Goal: Task Accomplishment & Management: Use online tool/utility

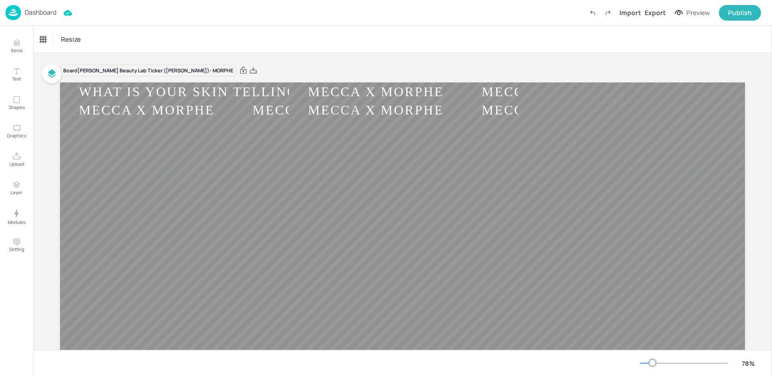
click at [46, 9] on p "Dashboard" at bounding box center [41, 12] width 32 height 6
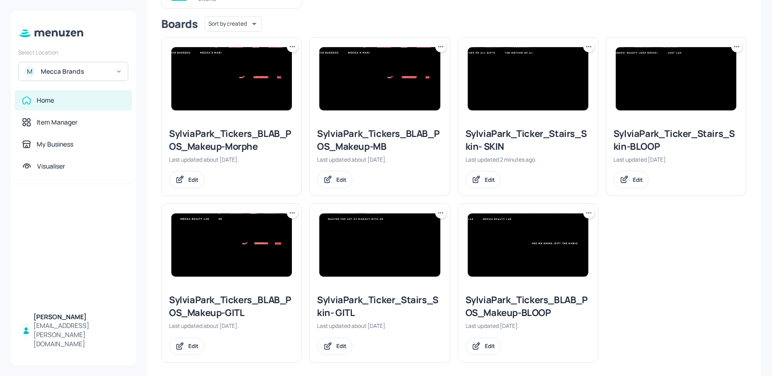
scroll to position [136, 0]
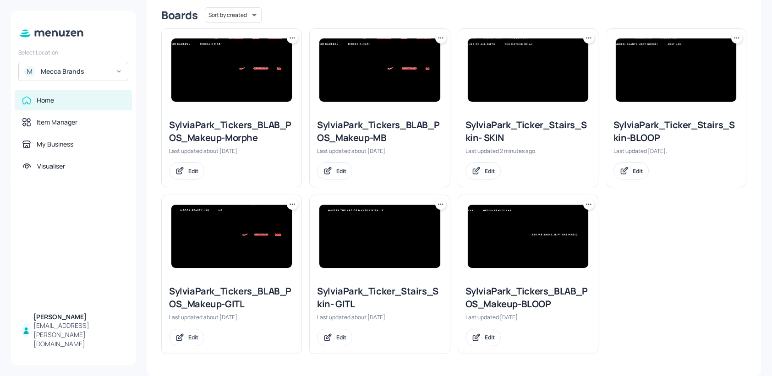
click at [584, 205] on icon at bounding box center [588, 204] width 9 height 9
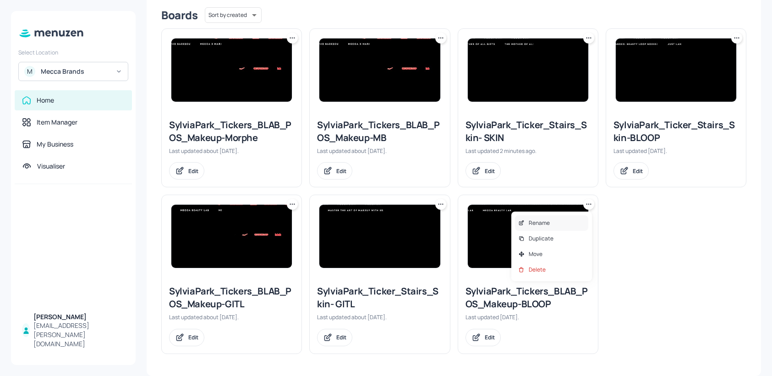
click at [560, 225] on div "Rename" at bounding box center [551, 223] width 73 height 16
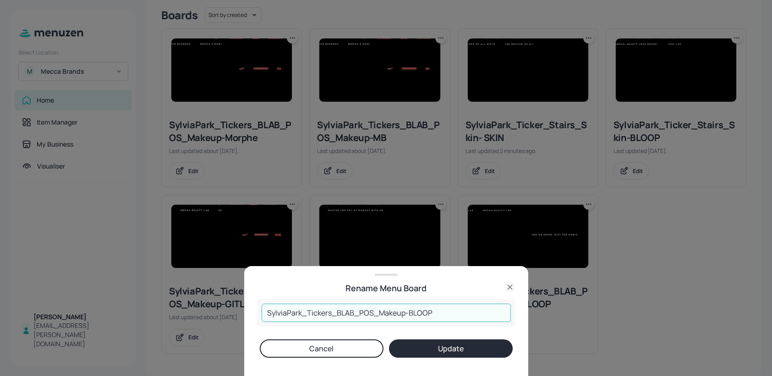
click at [435, 314] on input "SylviaPark_Tickers_BLAB_POS_Makeup-BLOOP" at bounding box center [385, 313] width 249 height 18
type input "SylviaPark_Tickers_BLAB_POS_Makeup-SKIN"
click at [449, 345] on button "Update" at bounding box center [451, 348] width 124 height 18
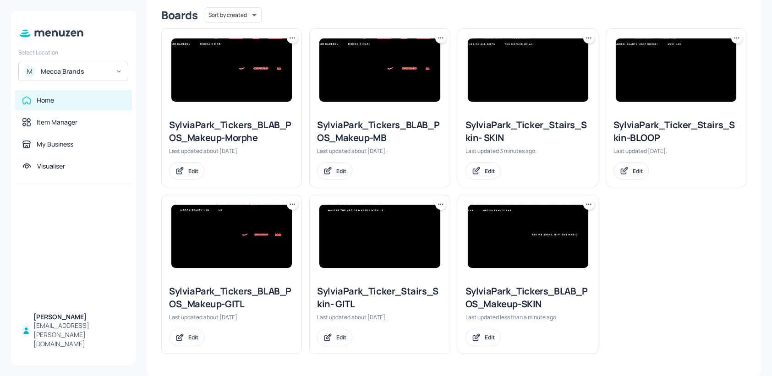
click at [542, 226] on img at bounding box center [528, 236] width 120 height 63
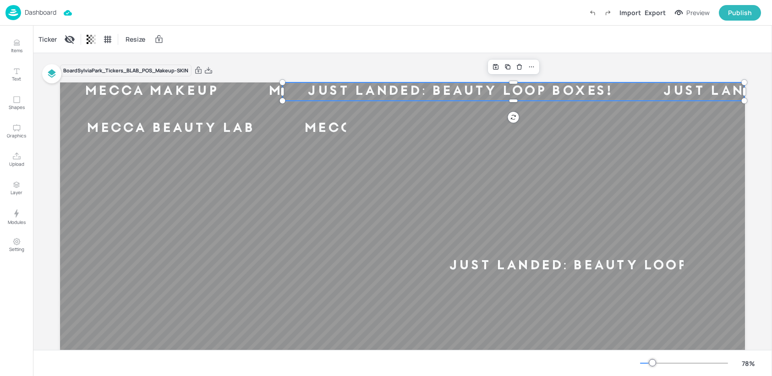
click at [479, 96] on div "JUST LANDED: BEAUTY LOOP BOXES!" at bounding box center [459, 91] width 355 height 17
click at [530, 267] on div "JUST LANDED: BEAUTY LOOP BOXES!" at bounding box center [601, 265] width 355 height 17
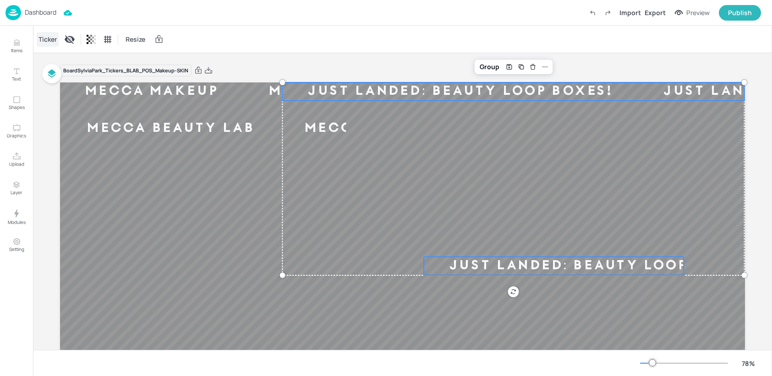
drag, startPoint x: 48, startPoint y: 37, endPoint x: 42, endPoint y: 35, distance: 5.8
click at [48, 37] on div "Ticker" at bounding box center [48, 39] width 22 height 15
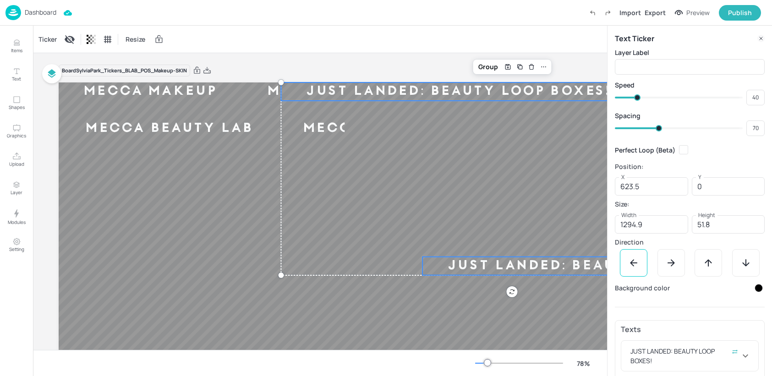
scroll to position [32, 0]
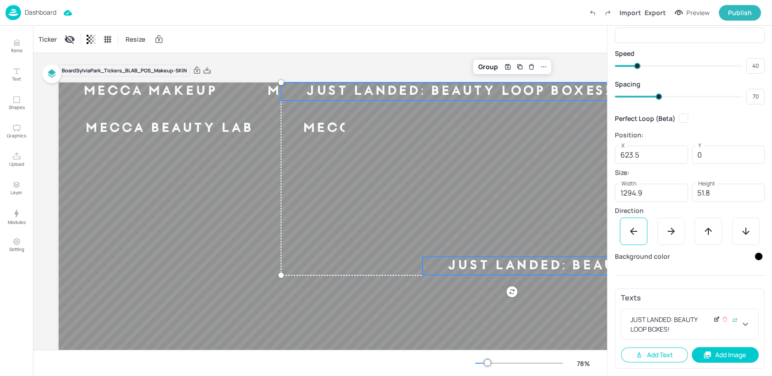
click at [716, 319] on icon at bounding box center [716, 319] width 7 height 6
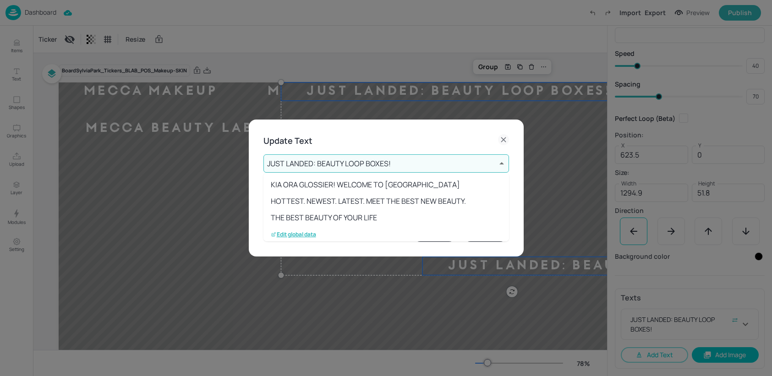
click at [398, 166] on body "Dashboard Import Export Preview Publish Items Text Shapes Graphics Upload Layer…" at bounding box center [386, 188] width 772 height 376
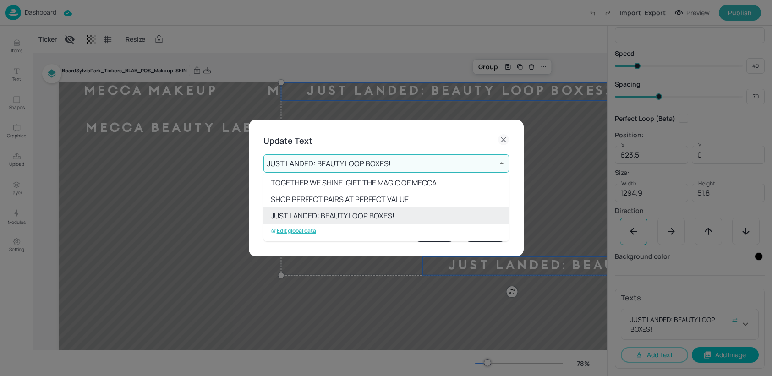
click at [308, 230] on p "Edit global data" at bounding box center [293, 231] width 45 height 6
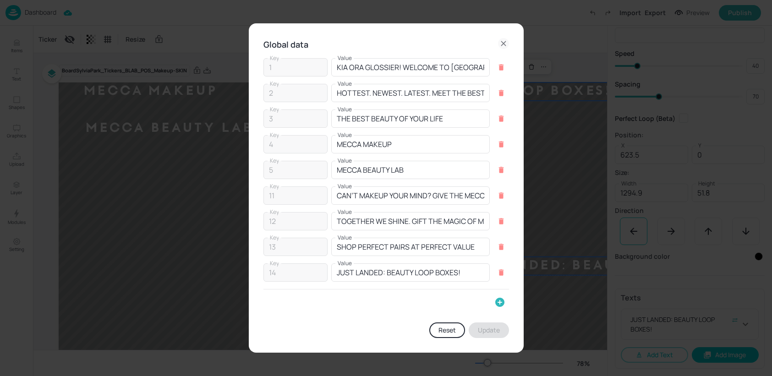
click at [500, 304] on icon "button" at bounding box center [499, 302] width 9 height 9
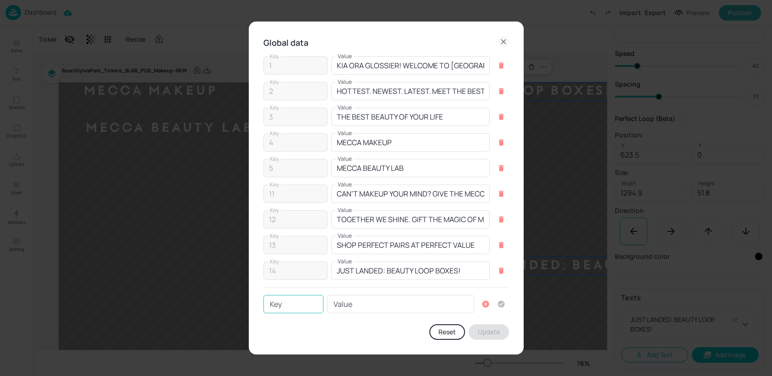
click at [294, 304] on input "Key" at bounding box center [293, 304] width 60 height 18
type input "15"
click at [352, 302] on input "Value" at bounding box center [400, 304] width 147 height 18
paste input "WHAT IS YOUR SKIN TELLING YOU?"
type input "WHAT IS YOUR SKIN TELLING YOU?"
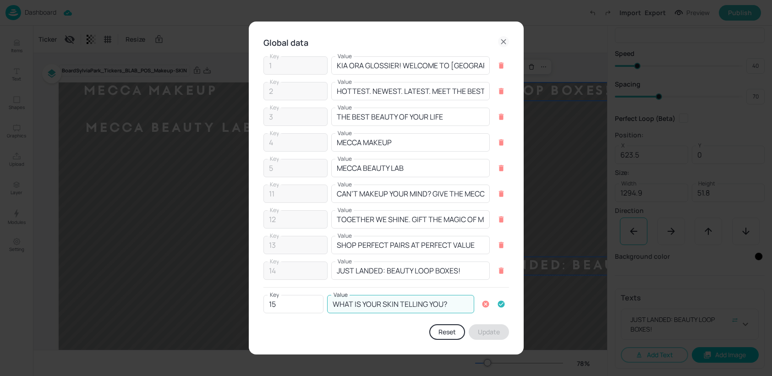
click at [500, 304] on icon "button" at bounding box center [500, 304] width 7 height 7
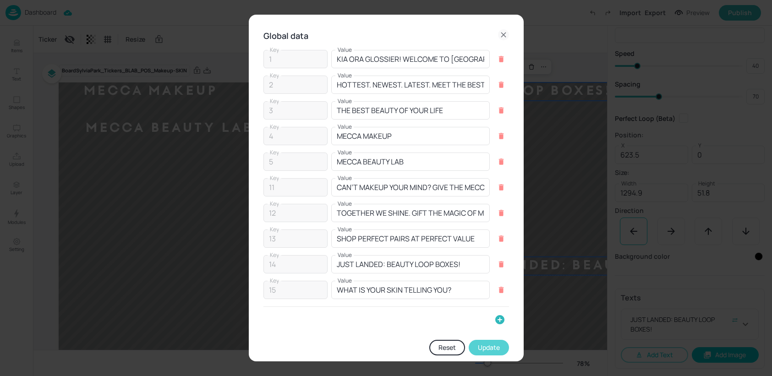
click at [483, 349] on button "Update" at bounding box center [488, 348] width 40 height 16
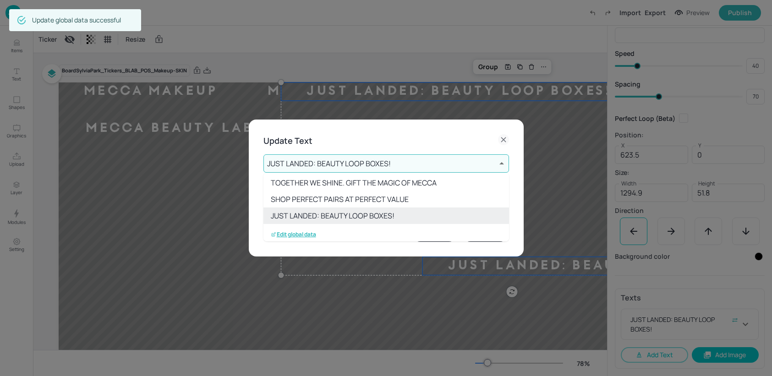
click at [291, 235] on p "Edit global data" at bounding box center [293, 234] width 45 height 6
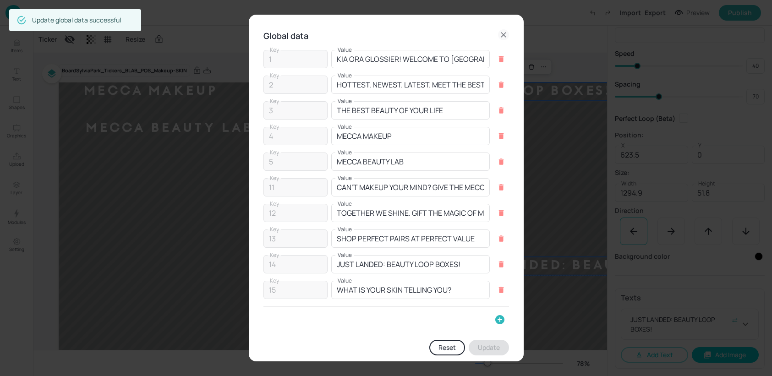
drag, startPoint x: 496, startPoint y: 318, endPoint x: 473, endPoint y: 316, distance: 23.0
click at [496, 318] on icon "button" at bounding box center [499, 319] width 11 height 11
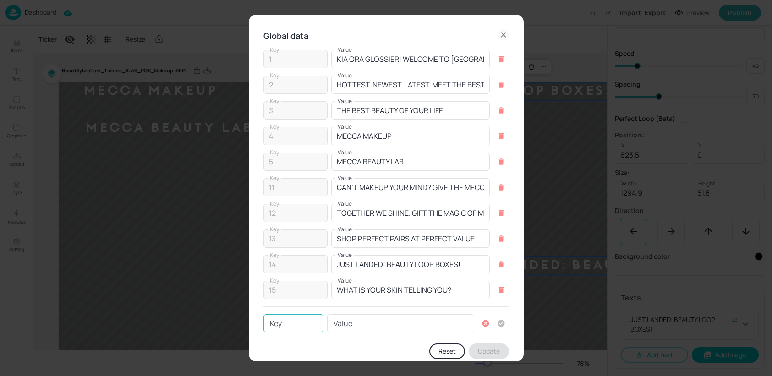
drag, startPoint x: 298, startPoint y: 323, endPoint x: 289, endPoint y: 320, distance: 9.9
click at [297, 323] on input "Key" at bounding box center [293, 323] width 60 height 18
type input "16"
click at [373, 323] on input "Value" at bounding box center [400, 323] width 147 height 18
paste input "WHAT IS YOUR SKIN TELLING YOU?"
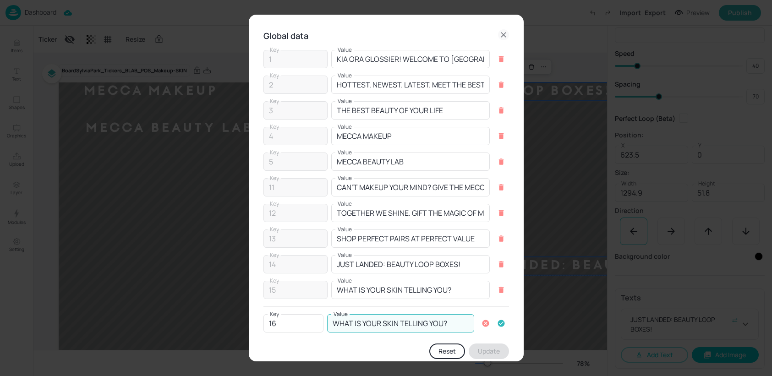
type input "WHAT IS YOUR SKIN TELLING YOU?"
click at [500, 322] on icon "button" at bounding box center [500, 323] width 7 height 7
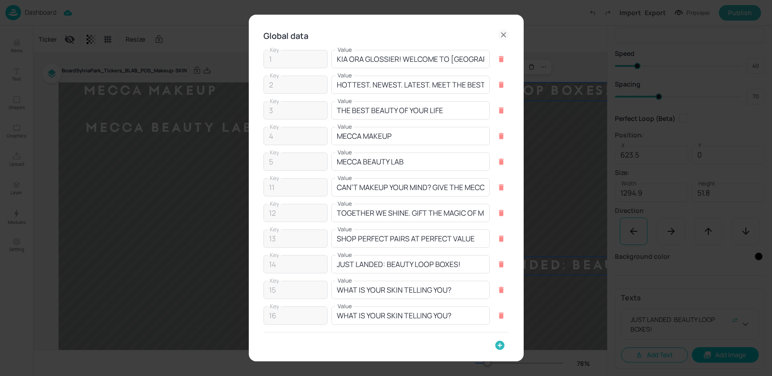
scroll to position [34, 0]
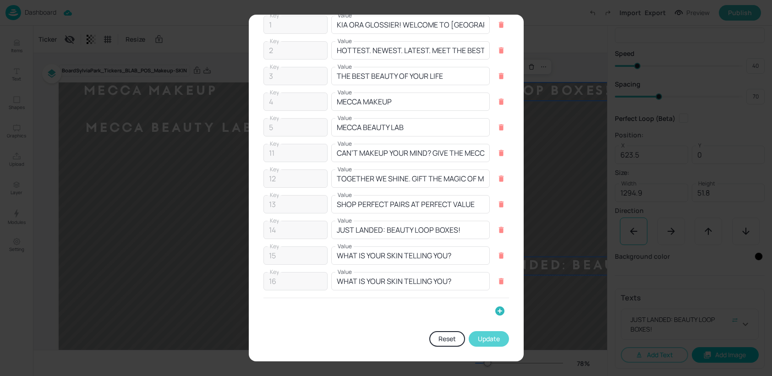
click at [484, 339] on button "Update" at bounding box center [488, 339] width 40 height 16
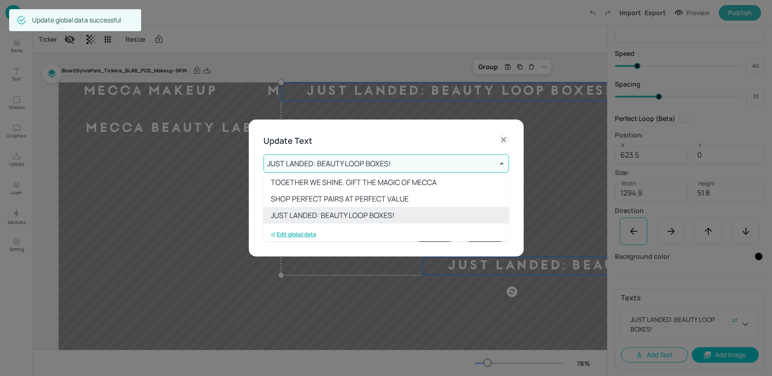
scroll to position [134, 0]
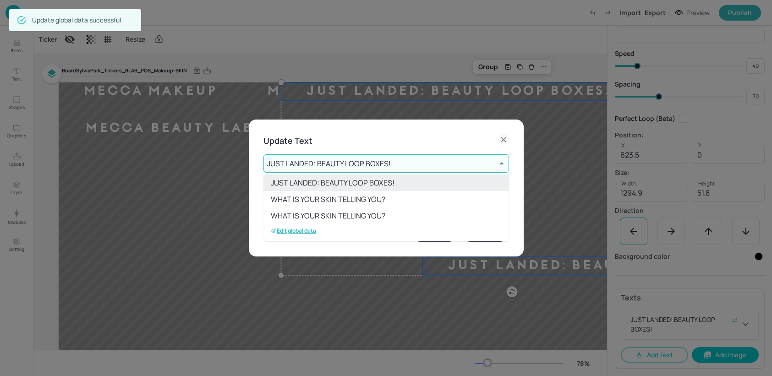
click at [358, 215] on li "WHAT IS YOUR SKIN TELLING YOU?" at bounding box center [385, 215] width 245 height 16
type input "16"
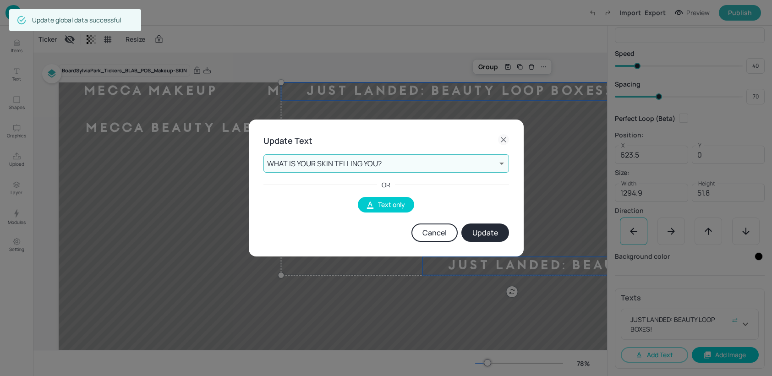
click at [478, 230] on button "Update" at bounding box center [485, 232] width 48 height 18
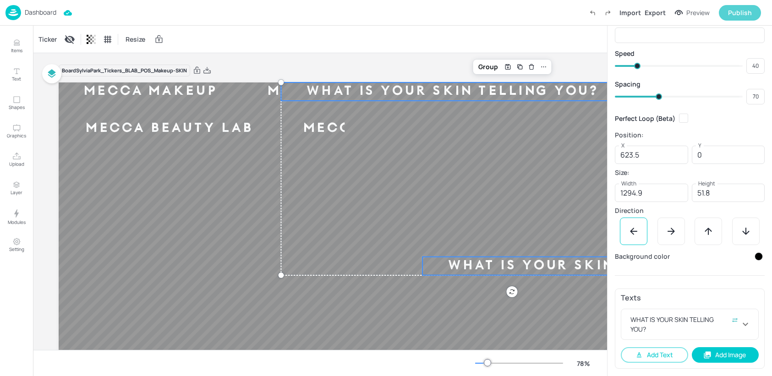
click at [738, 12] on div "Publish" at bounding box center [740, 13] width 24 height 10
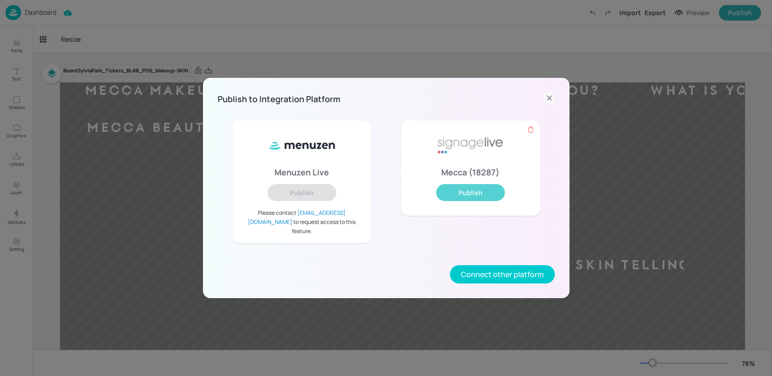
click at [474, 199] on button "Publish" at bounding box center [470, 192] width 69 height 17
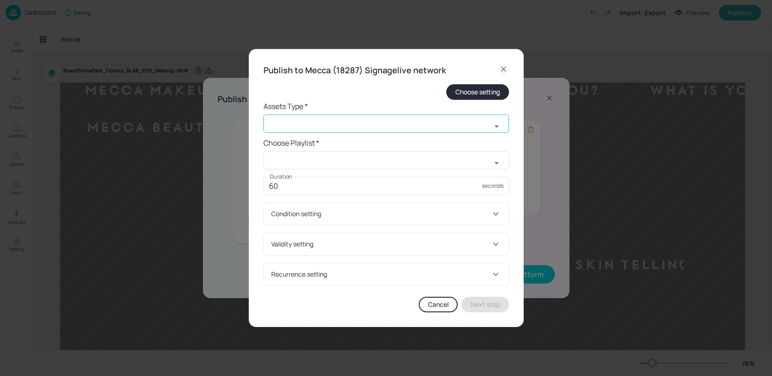
click at [281, 122] on input "text" at bounding box center [377, 123] width 228 height 18
click at [302, 144] on li "widget" at bounding box center [385, 143] width 245 height 15
type input "widget"
click at [296, 160] on input "text" at bounding box center [377, 160] width 228 height 18
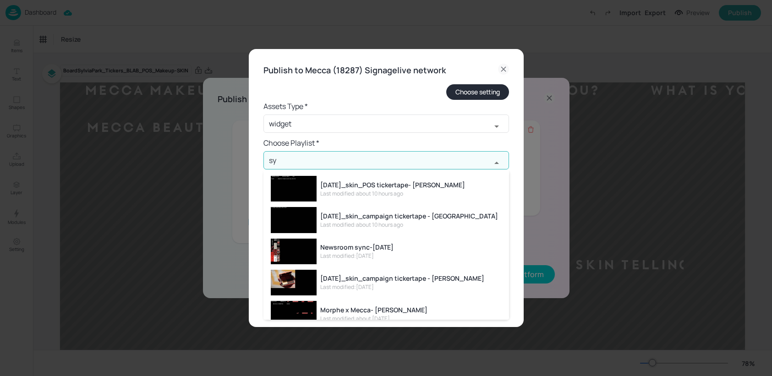
click at [378, 182] on div "[DATE]_skin_POS tickertape- [PERSON_NAME]" at bounding box center [392, 185] width 145 height 10
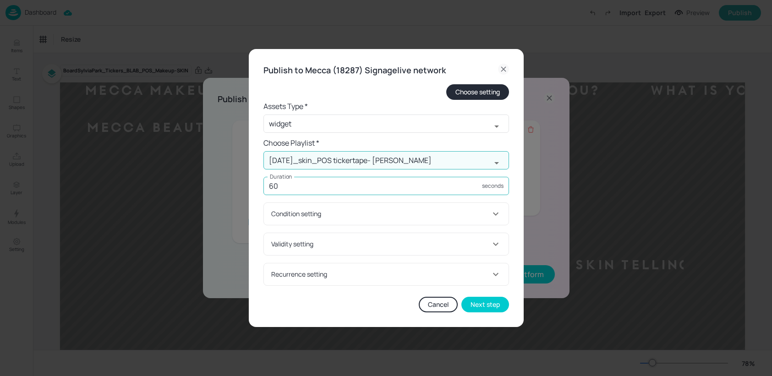
type input "[DATE]_skin_POS tickertape- [PERSON_NAME]"
click at [356, 185] on input "60" at bounding box center [372, 186] width 218 height 18
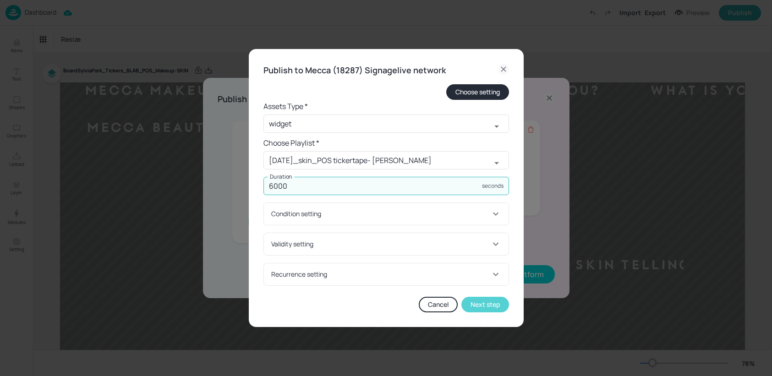
type input "6000"
click at [489, 306] on button "Next step" at bounding box center [485, 305] width 48 height 16
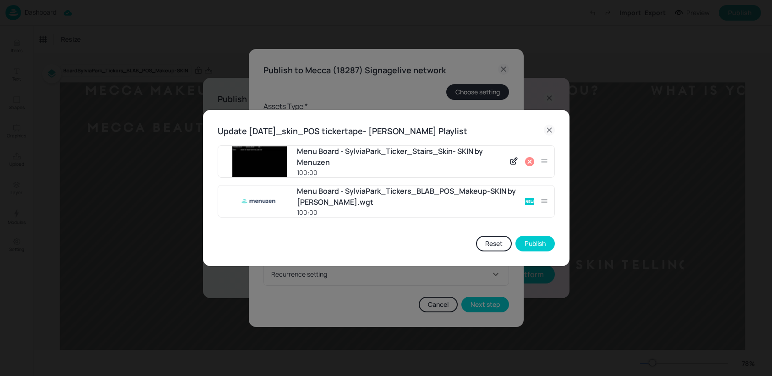
click at [528, 161] on icon at bounding box center [529, 161] width 11 height 11
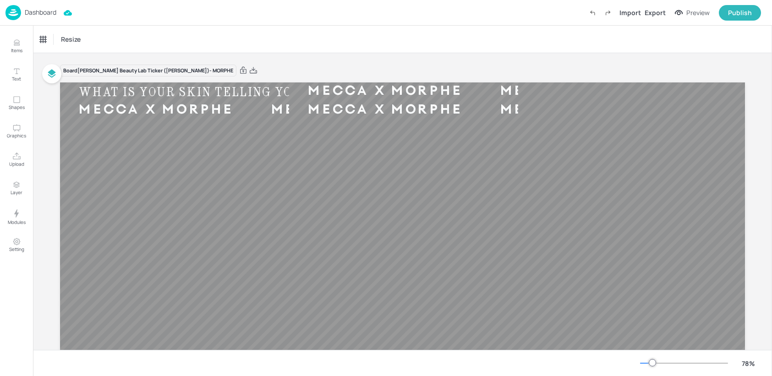
click at [39, 9] on p "Dashboard" at bounding box center [41, 12] width 32 height 6
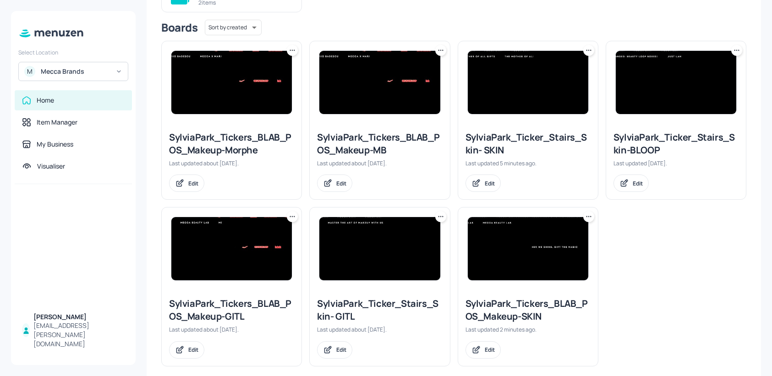
scroll to position [136, 0]
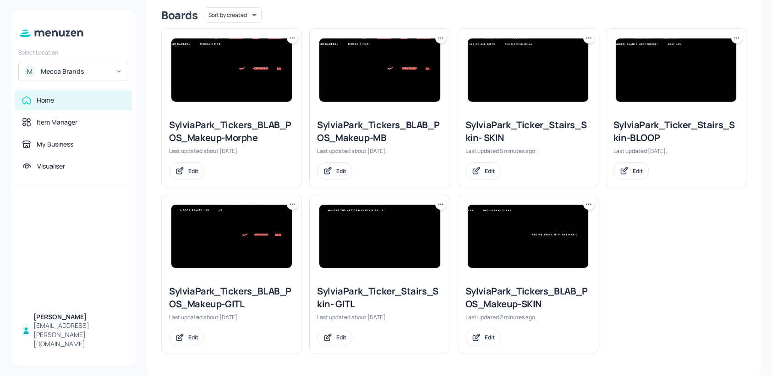
click at [536, 228] on img at bounding box center [528, 236] width 120 height 63
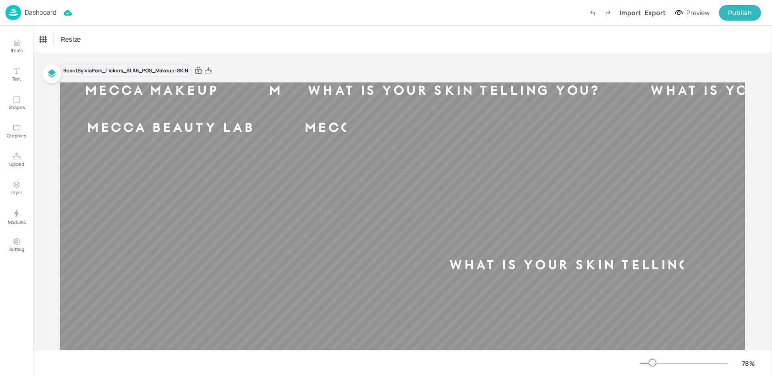
click at [261, 34] on div "Resize" at bounding box center [402, 39] width 739 height 27
click at [33, 9] on p "Dashboard" at bounding box center [41, 12] width 32 height 6
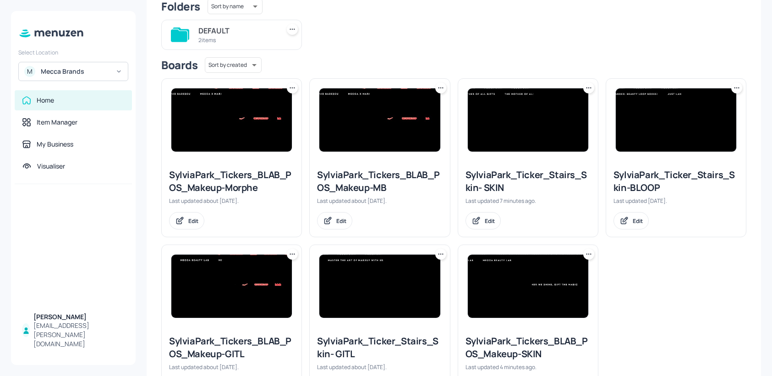
scroll to position [88, 0]
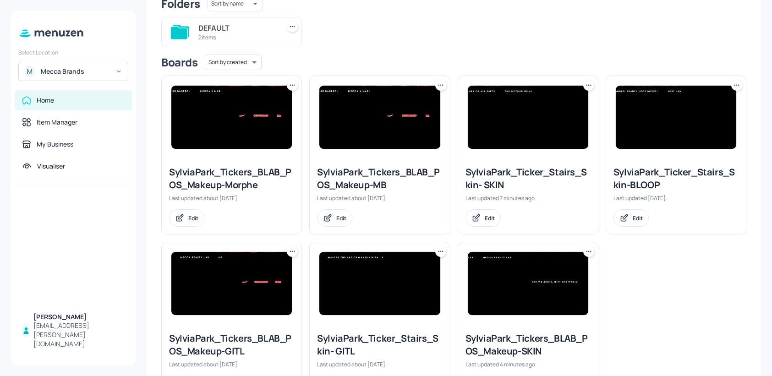
click at [527, 123] on img at bounding box center [528, 117] width 120 height 63
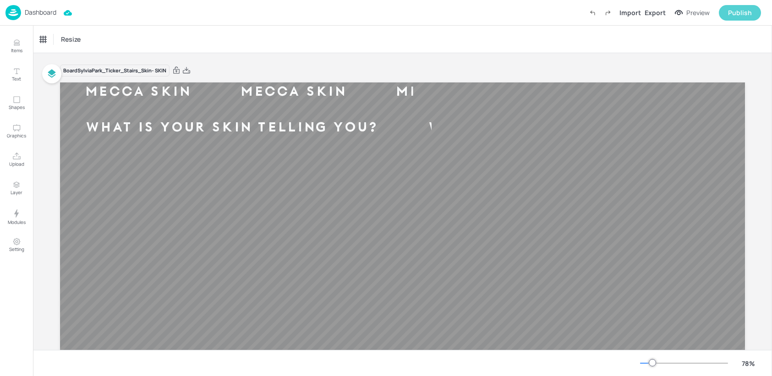
click at [734, 12] on div "Publish" at bounding box center [740, 13] width 24 height 10
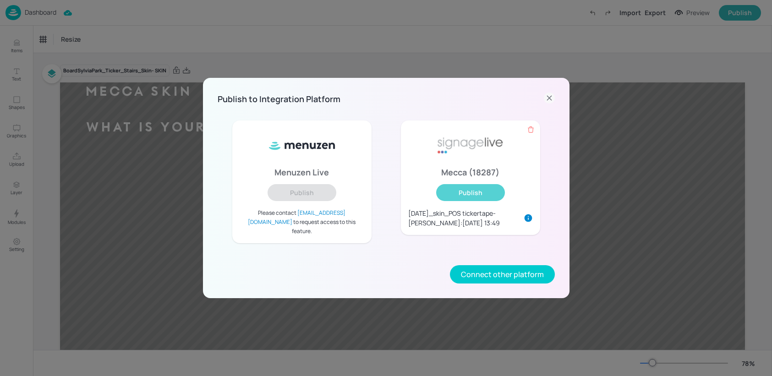
click at [469, 196] on button "Publish" at bounding box center [470, 192] width 69 height 17
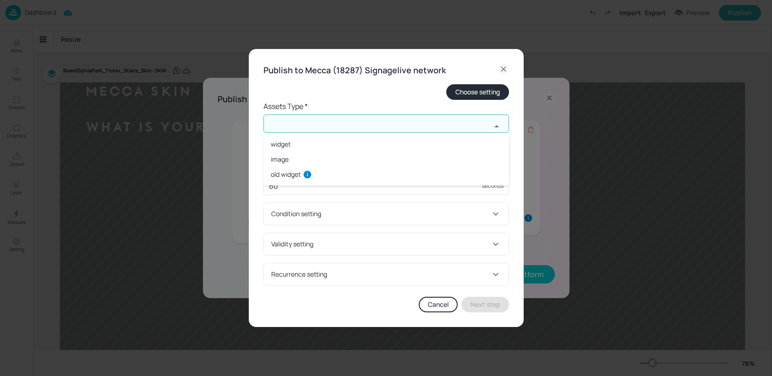
click at [305, 125] on input "text" at bounding box center [377, 123] width 228 height 18
click at [292, 145] on li "widget" at bounding box center [385, 143] width 245 height 15
type input "widget"
click at [300, 185] on input "60" at bounding box center [372, 186] width 218 height 18
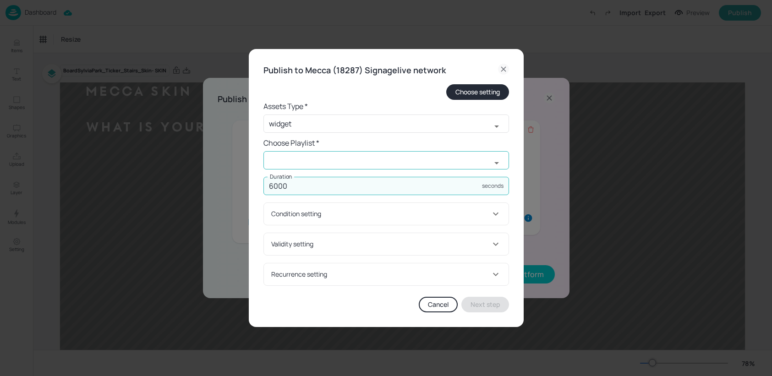
type input "6000"
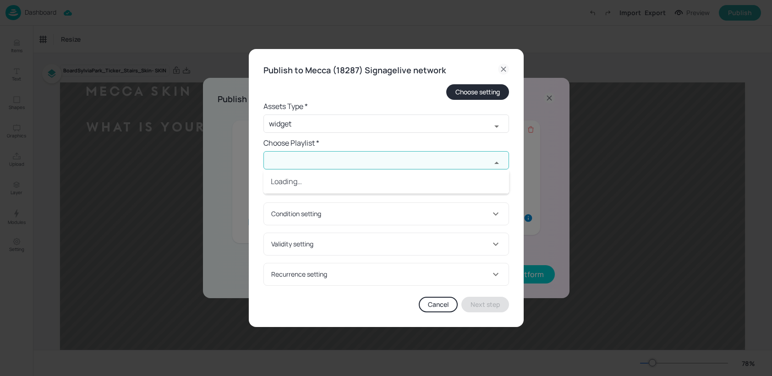
click at [303, 162] on input "text" at bounding box center [377, 160] width 228 height 18
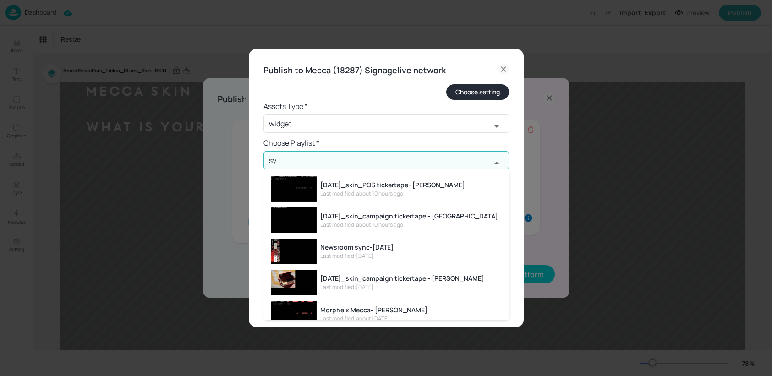
click at [365, 282] on div "[DATE]_skin_campaign tickertape - [PERSON_NAME]" at bounding box center [402, 278] width 164 height 10
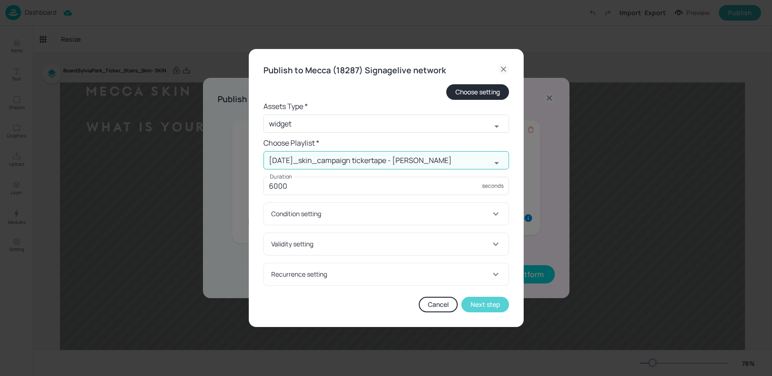
type input "[DATE]_skin_campaign tickertape - [PERSON_NAME]"
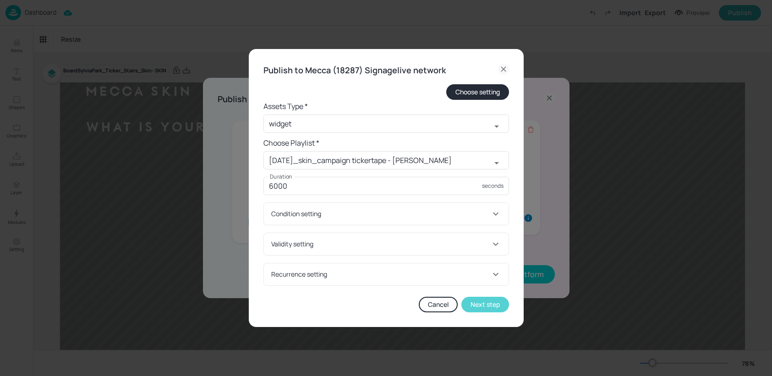
click at [478, 301] on button "Next step" at bounding box center [485, 305] width 48 height 16
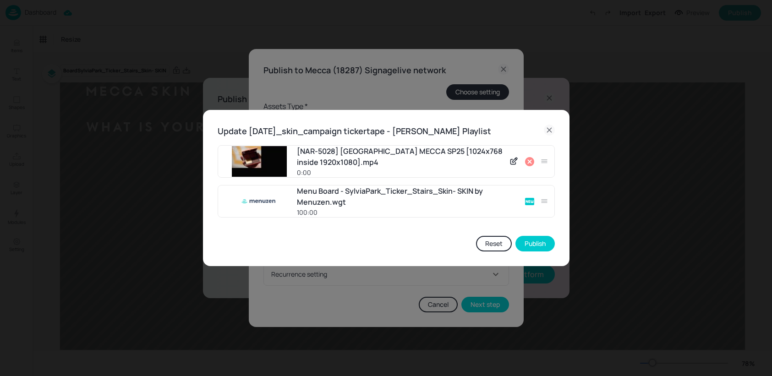
click at [533, 163] on icon at bounding box center [529, 161] width 9 height 9
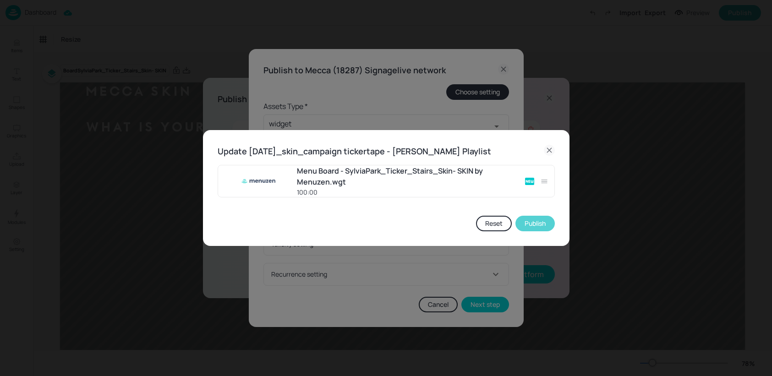
click at [530, 223] on button "Publish" at bounding box center [534, 224] width 39 height 16
